Goal: Information Seeking & Learning: Learn about a topic

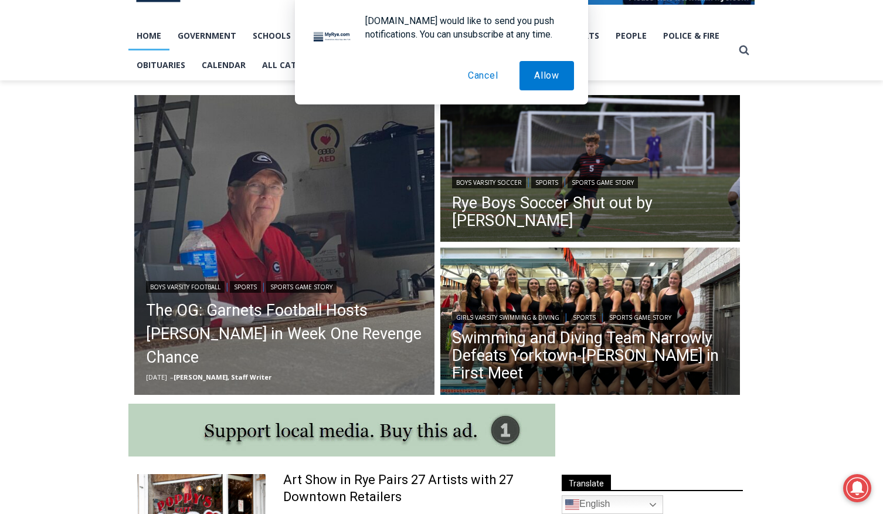
scroll to position [236, 0]
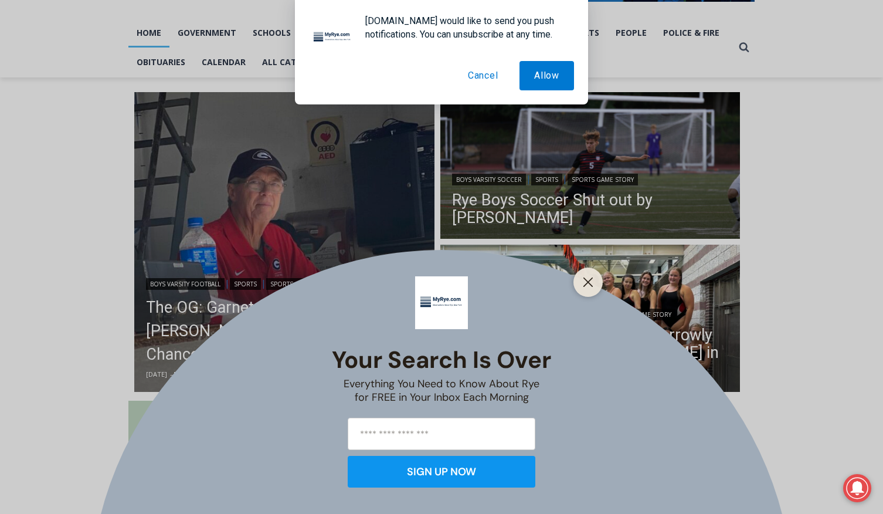
click at [485, 74] on button "Cancel" at bounding box center [483, 75] width 60 height 29
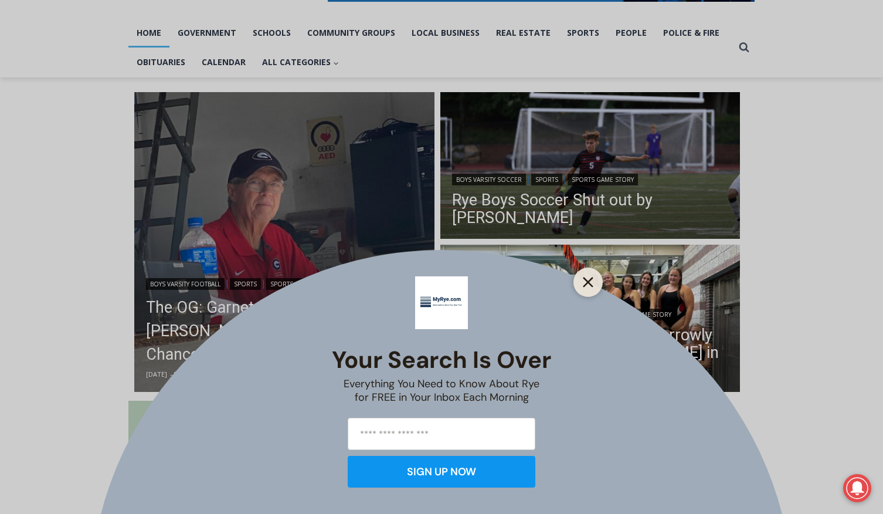
click at [584, 279] on line "Close" at bounding box center [588, 282] width 8 height 8
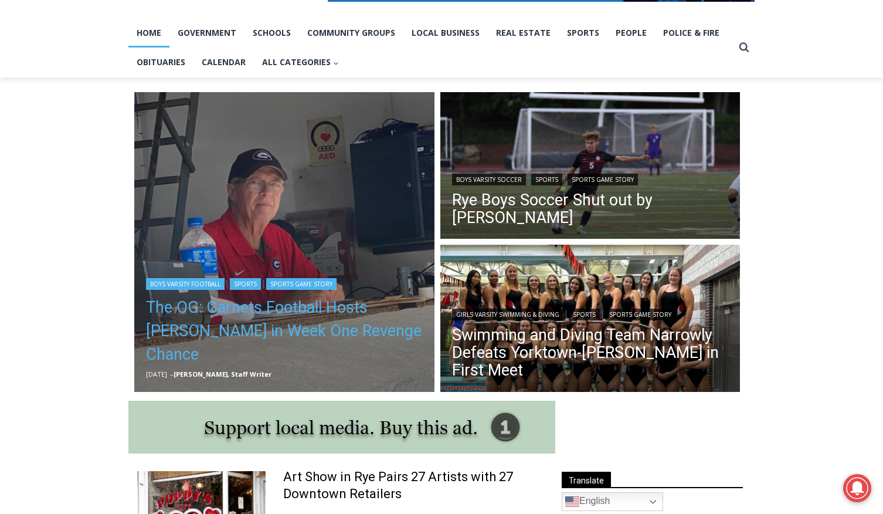
click at [286, 339] on link "The OG: Garnets Football Hosts [PERSON_NAME] in Week One Revenge Chance" at bounding box center [284, 331] width 277 height 70
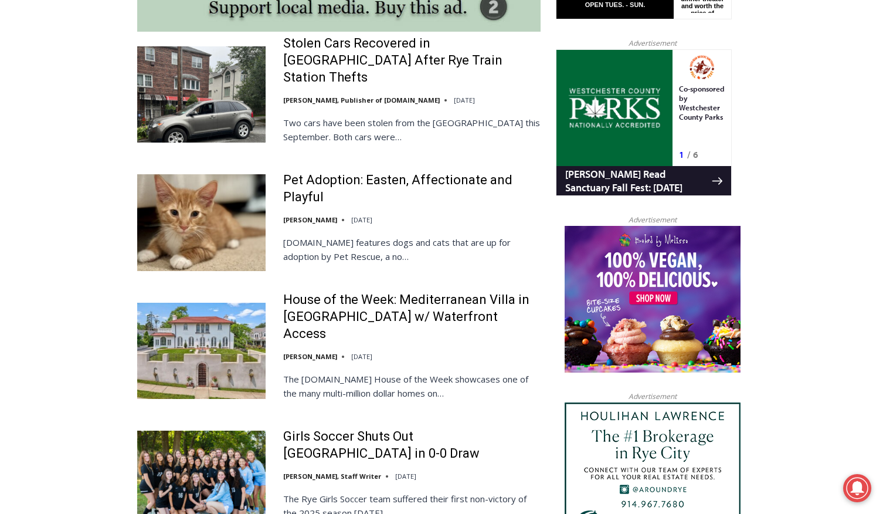
scroll to position [1099, 0]
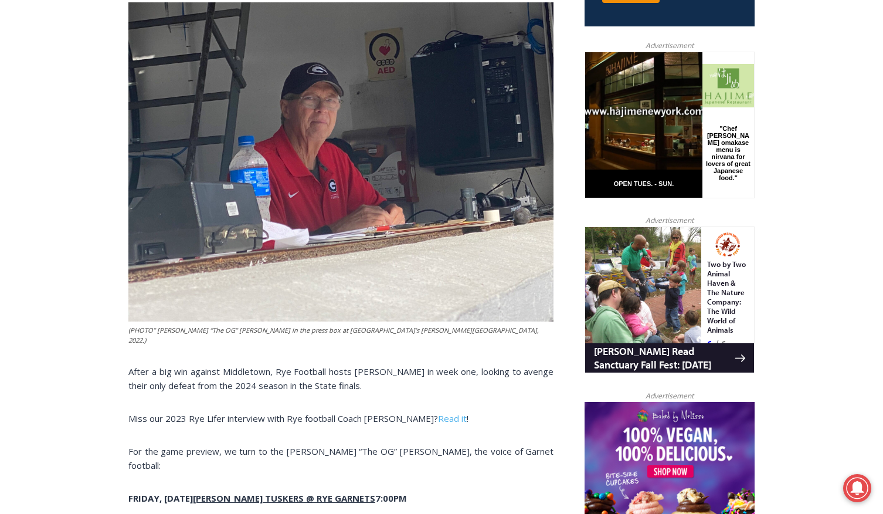
scroll to position [552, 0]
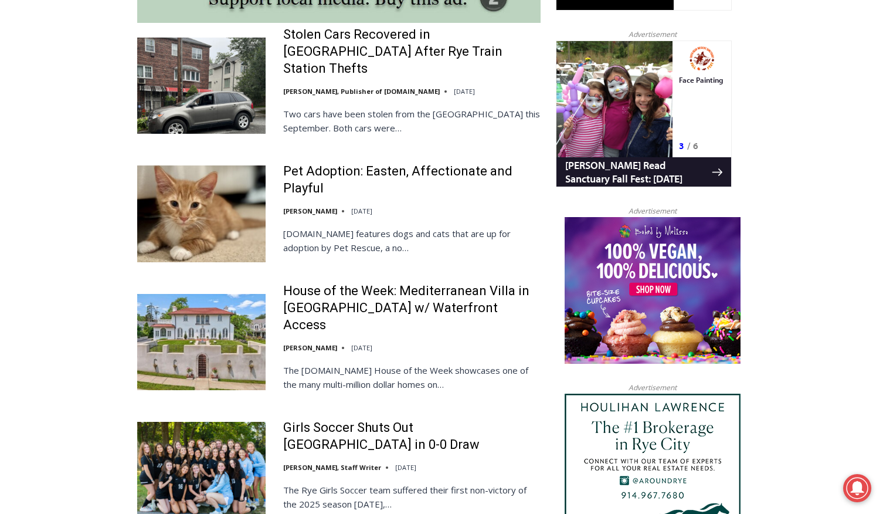
scroll to position [1104, 0]
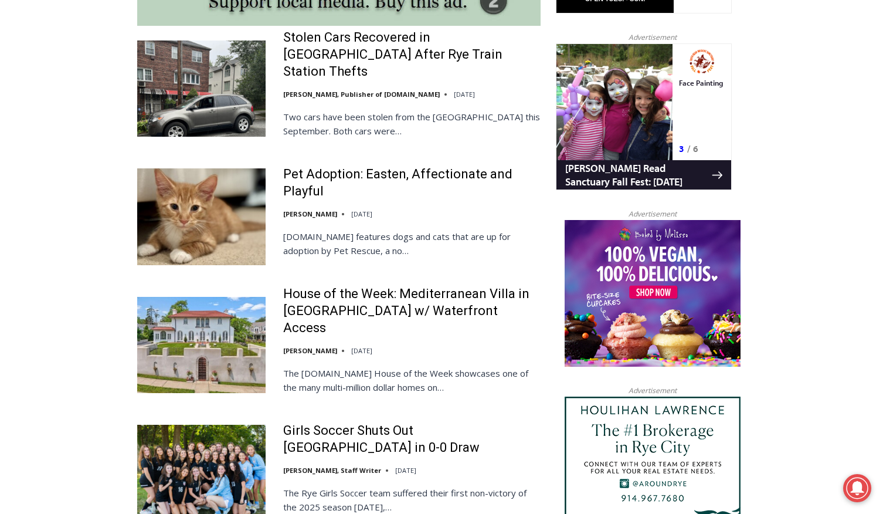
click at [308, 422] on link "Girls Soccer Shuts Out [GEOGRAPHIC_DATA] in 0-0 Draw" at bounding box center [411, 438] width 257 height 33
